Goal: Task Accomplishment & Management: Use online tool/utility

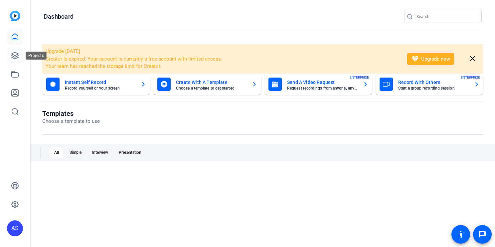
click at [14, 53] on icon at bounding box center [15, 55] width 7 height 7
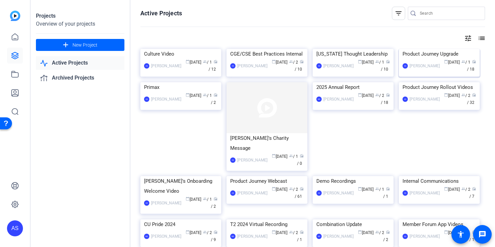
click at [444, 59] on div "Product Journey Upgrade" at bounding box center [438, 54] width 73 height 10
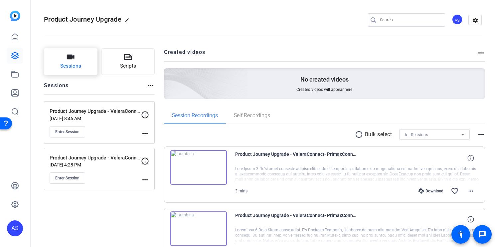
click at [68, 65] on span "Sessions" at bounding box center [70, 66] width 21 height 8
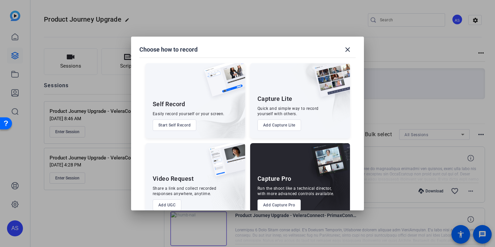
click at [278, 205] on button "Add Capture Pro" at bounding box center [279, 204] width 44 height 11
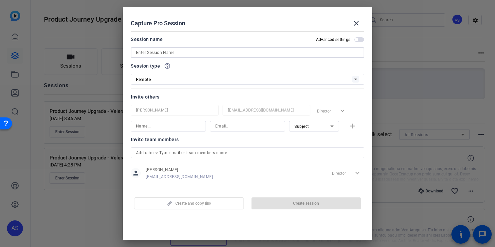
click at [180, 49] on input at bounding box center [247, 53] width 223 height 8
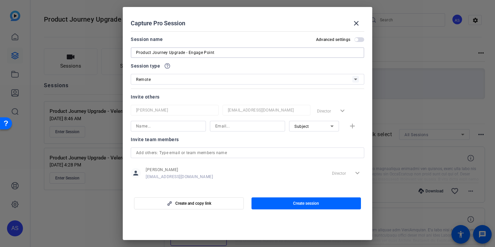
type input "Product Journey Upgrade - Engage Point"
click at [173, 82] on div "Remote" at bounding box center [244, 79] width 216 height 8
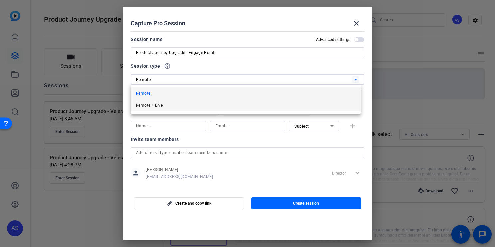
click at [171, 106] on mat-option "Remote + Live" at bounding box center [246, 105] width 230 height 12
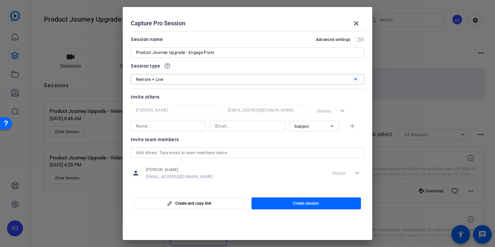
click at [165, 125] on input at bounding box center [168, 126] width 64 height 8
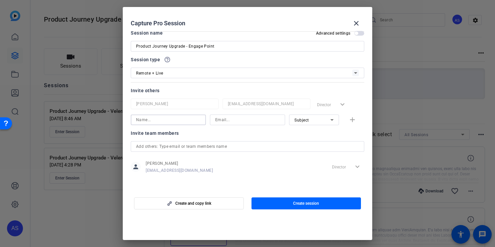
scroll to position [6, 0]
click at [242, 147] on div "Invite team members person [PERSON_NAME] [EMAIL_ADDRESS][DOMAIN_NAME] Director …" at bounding box center [247, 155] width 233 height 53
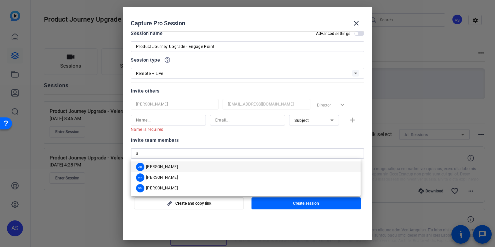
type input "a"
click at [164, 167] on span "[PERSON_NAME]" at bounding box center [162, 166] width 32 height 5
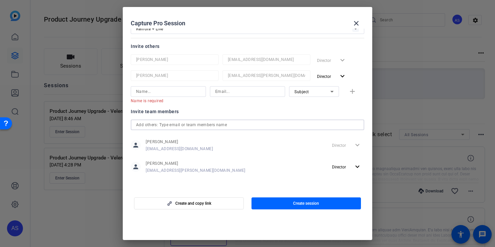
scroll to position [0, 0]
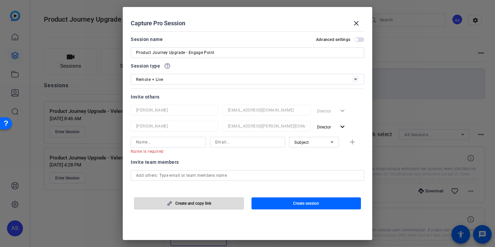
click at [206, 203] on span "Create and copy link" at bounding box center [193, 202] width 36 height 5
